Goal: Task Accomplishment & Management: Manage account settings

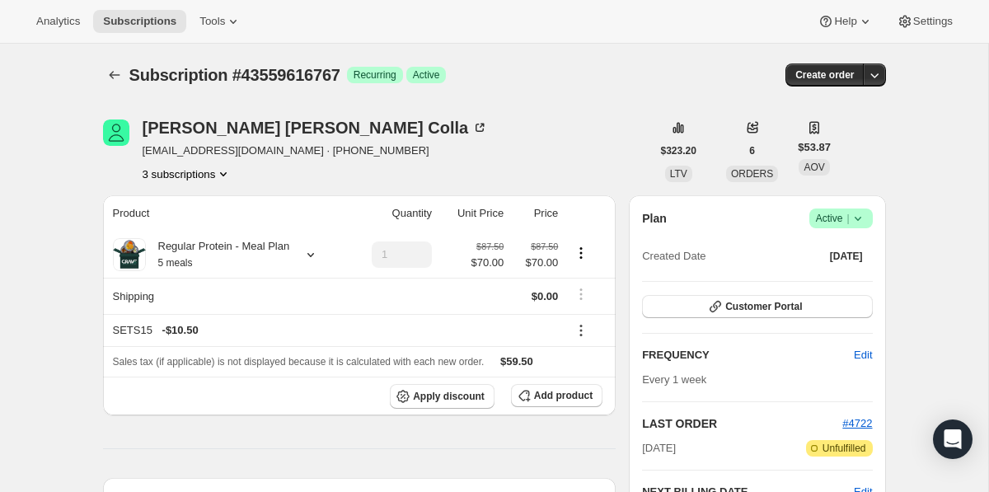
click at [219, 174] on button "3 subscriptions" at bounding box center [188, 174] width 90 height 16
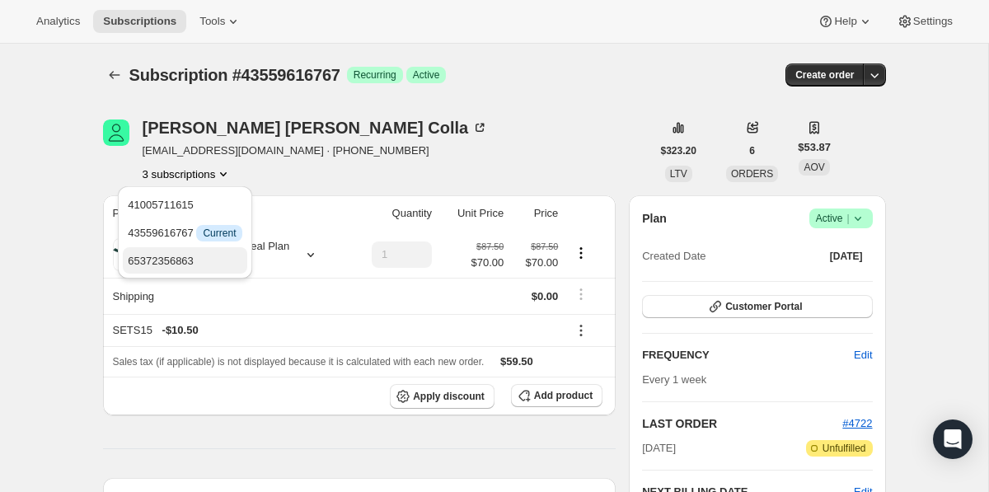
click at [214, 266] on span "65372356863" at bounding box center [185, 261] width 115 height 16
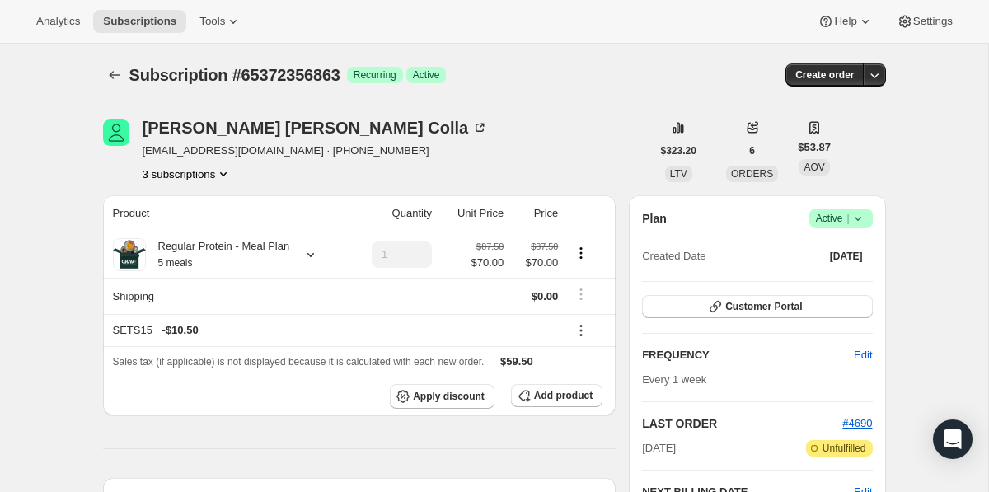
click at [218, 177] on button "3 subscriptions" at bounding box center [188, 174] width 90 height 16
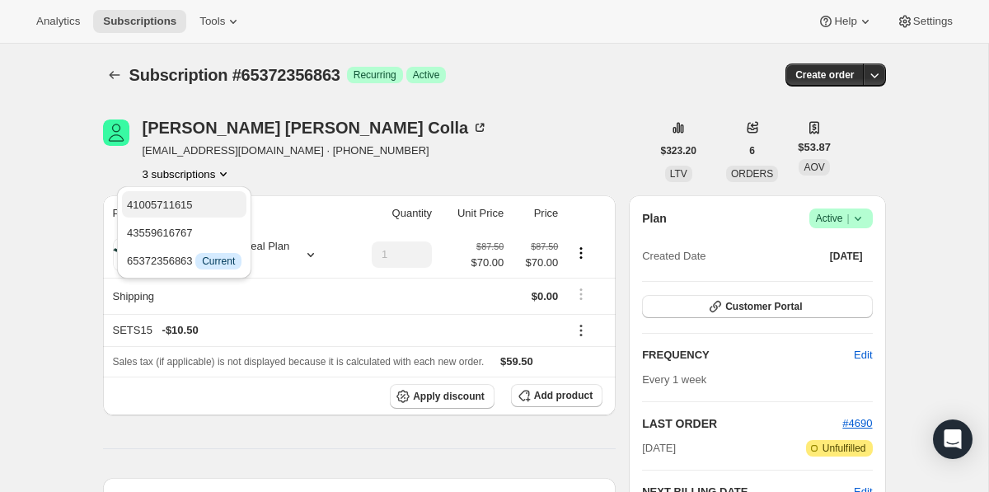
click at [221, 208] on span "41005711615" at bounding box center [184, 205] width 115 height 16
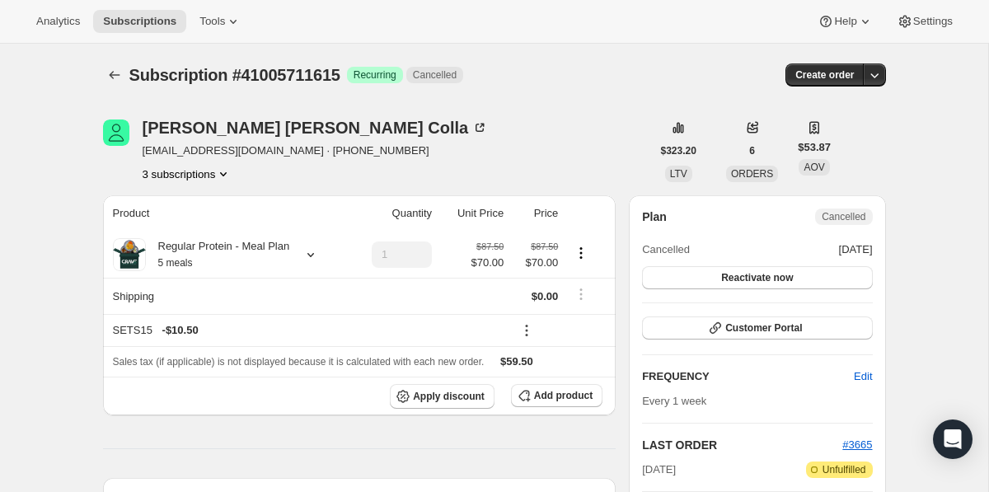
click at [206, 177] on button "3 subscriptions" at bounding box center [188, 174] width 90 height 16
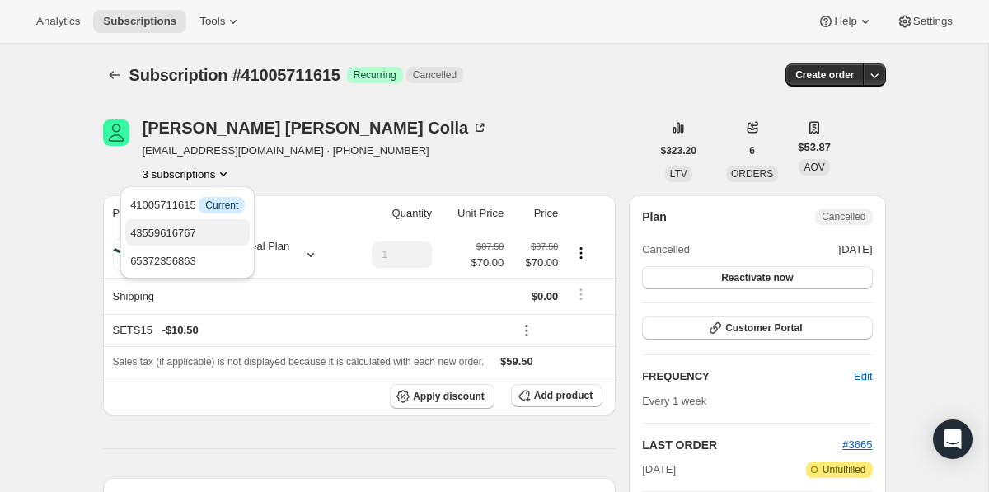
click at [209, 235] on span "43559616767" at bounding box center [187, 233] width 115 height 16
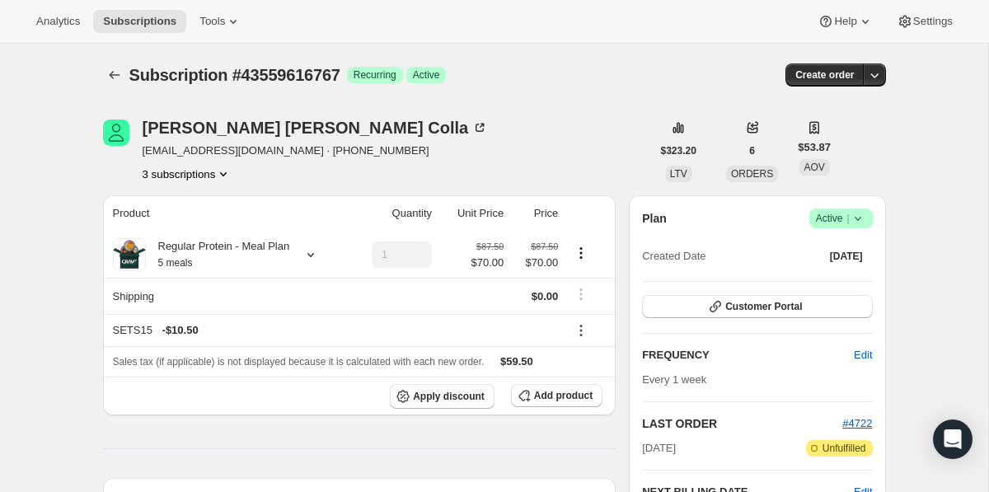
click at [861, 224] on icon at bounding box center [857, 218] width 16 height 16
click at [858, 275] on span "Cancel subscription" at bounding box center [834, 279] width 93 height 12
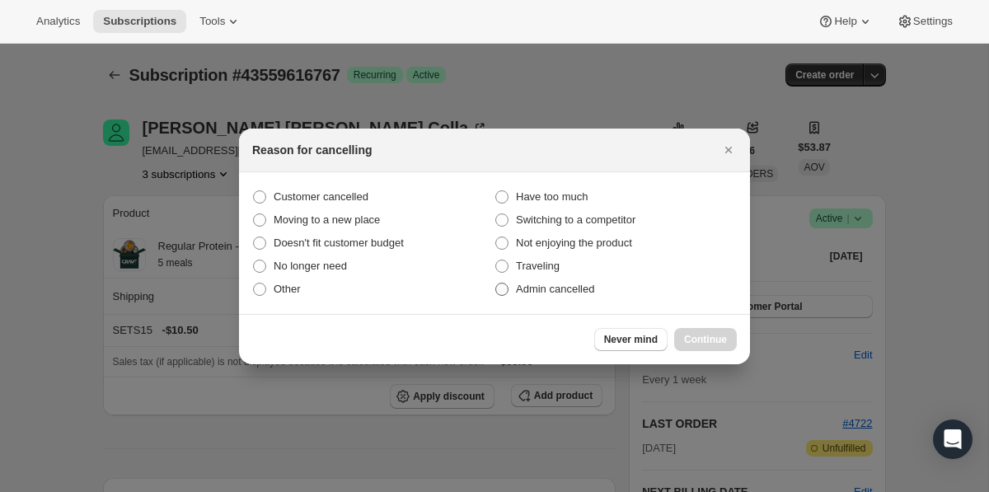
click at [594, 285] on span "Admin cancelled" at bounding box center [555, 289] width 78 height 12
click at [496, 283] on input "Admin cancelled" at bounding box center [495, 283] width 1 height 1
radio input "true"
click at [690, 330] on button "Continue" at bounding box center [705, 339] width 63 height 23
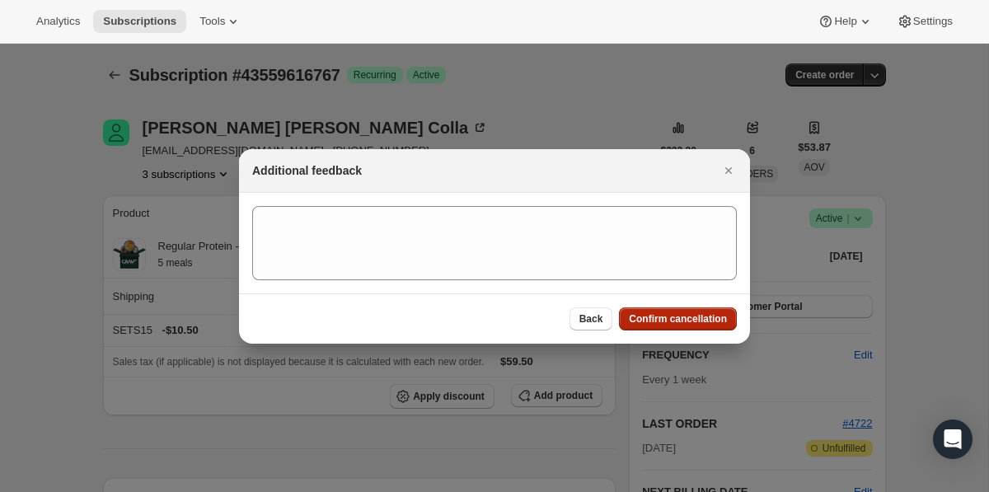
click at [679, 320] on span "Confirm cancellation" at bounding box center [678, 318] width 98 height 13
